Goal: Find specific page/section: Find specific page/section

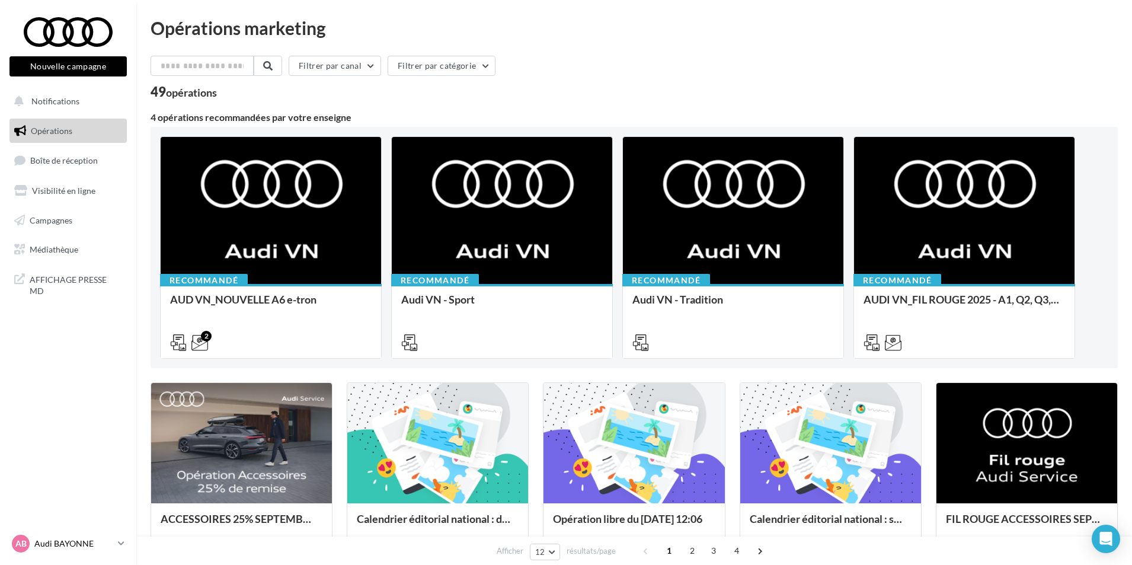
click at [86, 544] on p "Audi BAYONNE" at bounding box center [73, 544] width 79 height 12
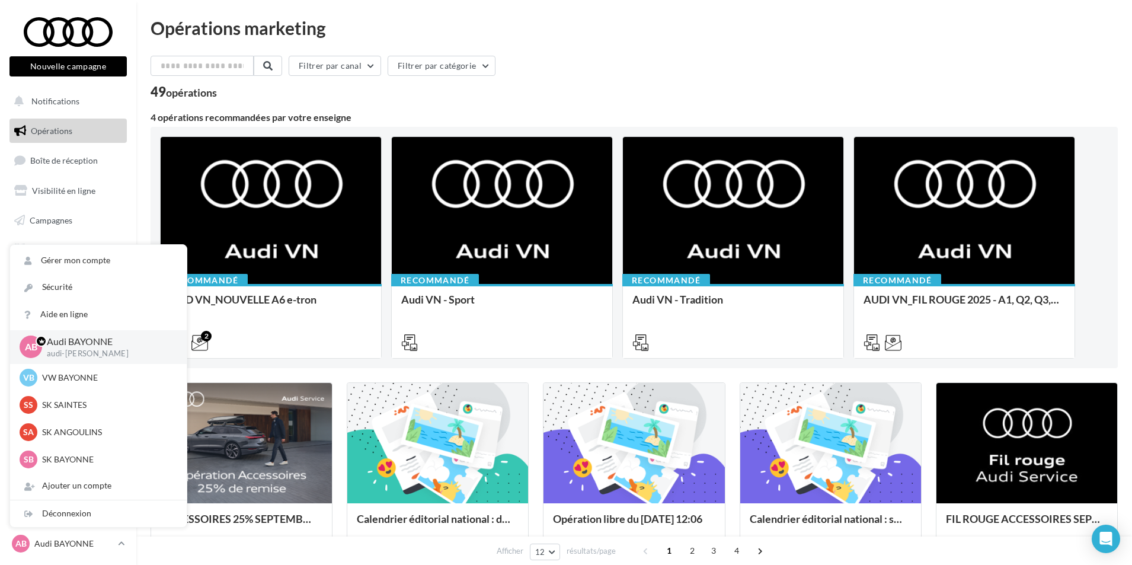
click at [535, 102] on div "Filtrer par canal Filtrer par catégorie 49 opérations 4 opérations recommandées…" at bounding box center [634, 546] width 967 height 980
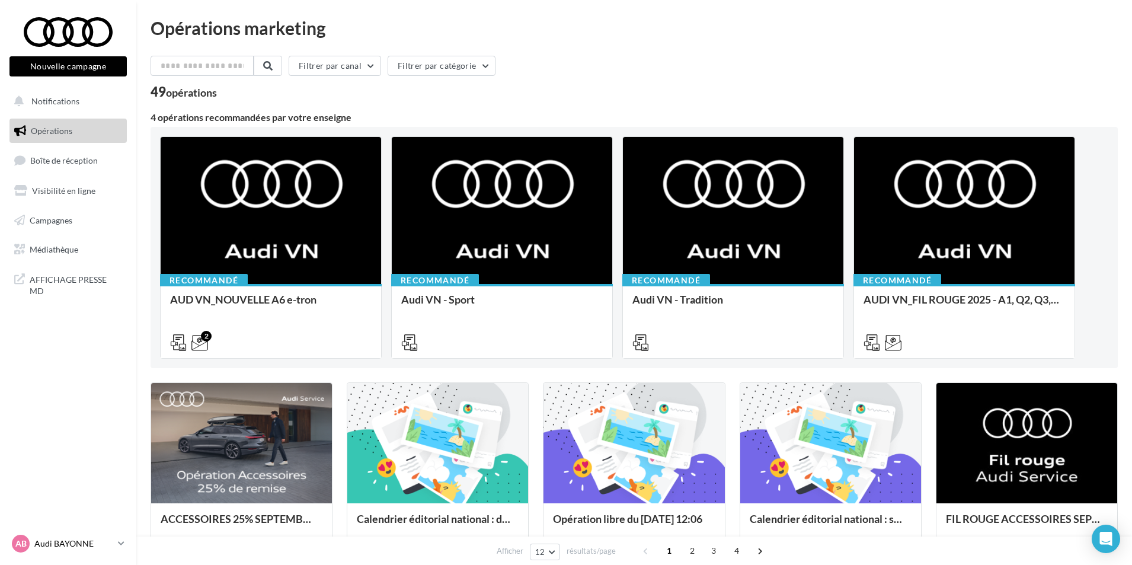
click at [93, 544] on p "Audi BAYONNE" at bounding box center [73, 544] width 79 height 12
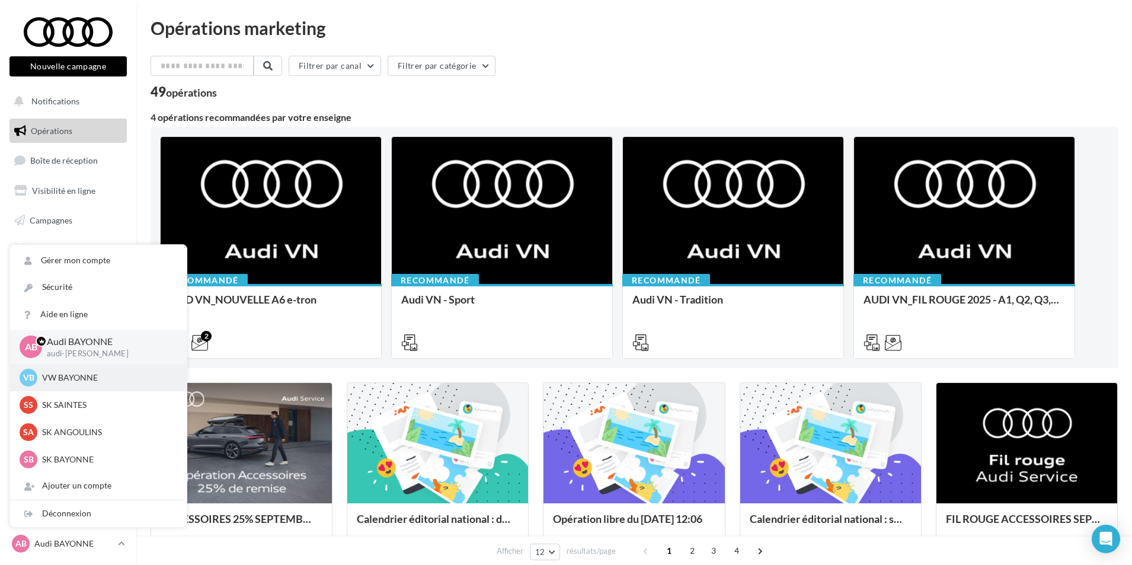
click at [92, 379] on p "VW BAYONNE" at bounding box center [107, 378] width 130 height 12
